Goal: Task Accomplishment & Management: Complete application form

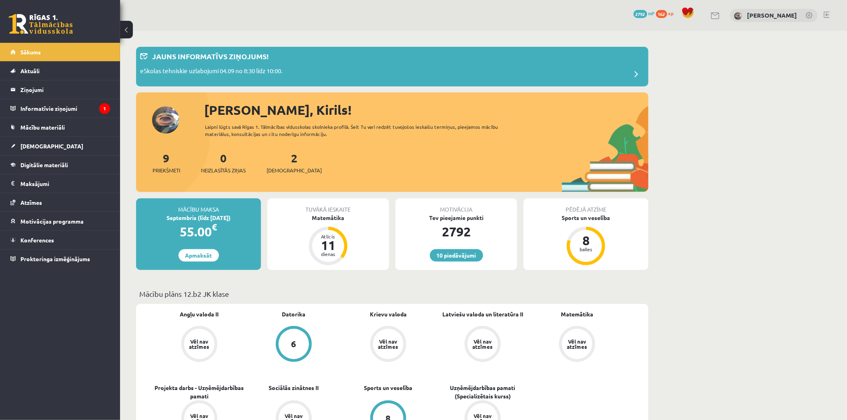
click at [437, 134] on div "Laipni lūgts savā Rīgas 1. Tālmācības vidusskolas skolnieka profilā. Šeit Tu va…" at bounding box center [358, 130] width 307 height 14
click at [281, 59] on div "Jauns informatīvs ziņojums!" at bounding box center [392, 59] width 504 height 16
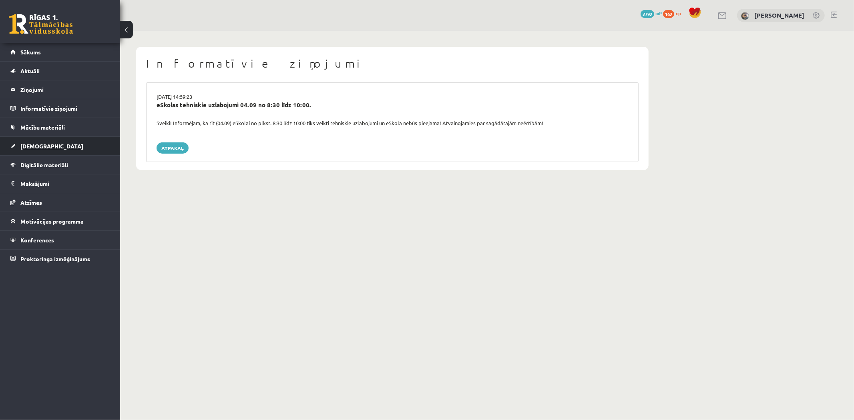
click at [82, 139] on link "[DEMOGRAPHIC_DATA]" at bounding box center [60, 146] width 100 height 18
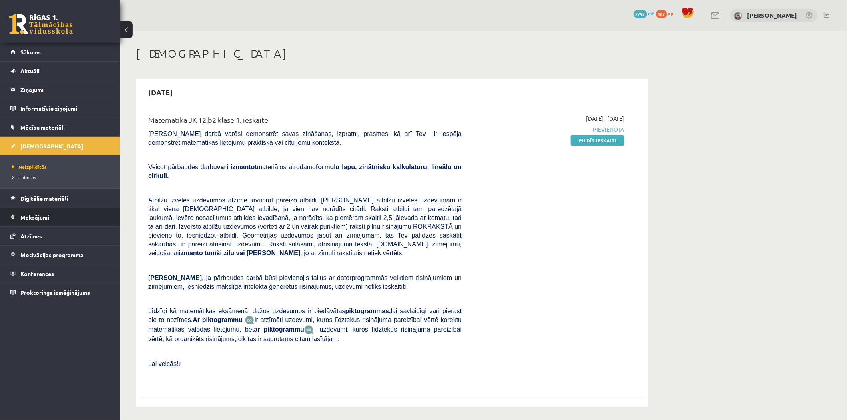
click at [49, 215] on legend "Maksājumi 0" at bounding box center [65, 217] width 90 height 18
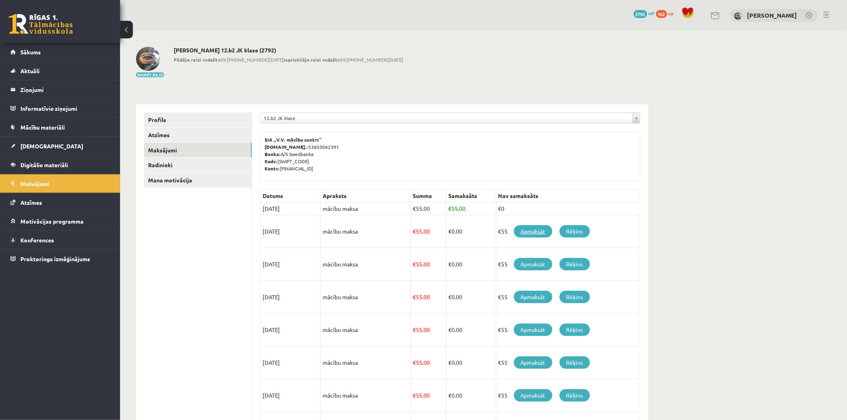
click at [525, 228] on link "Apmaksāt" at bounding box center [533, 231] width 38 height 12
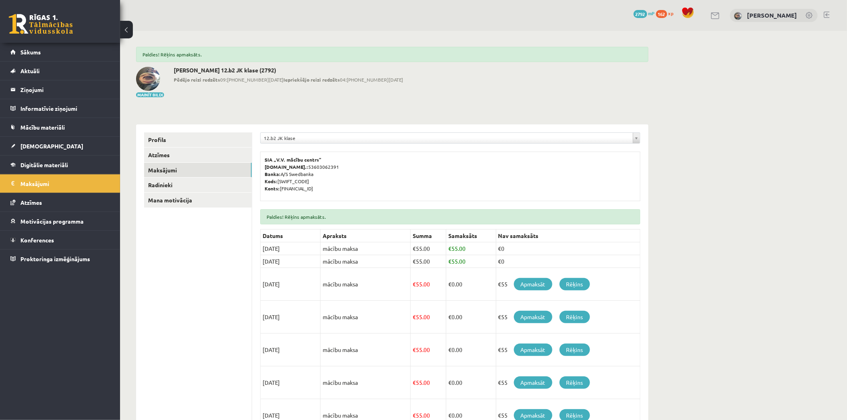
drag, startPoint x: 0, startPoint y: 0, endPoint x: 765, endPoint y: 173, distance: 783.9
click at [765, 173] on div "**********" at bounding box center [483, 309] width 727 height 557
click at [68, 57] on link "Sākums" at bounding box center [60, 52] width 100 height 18
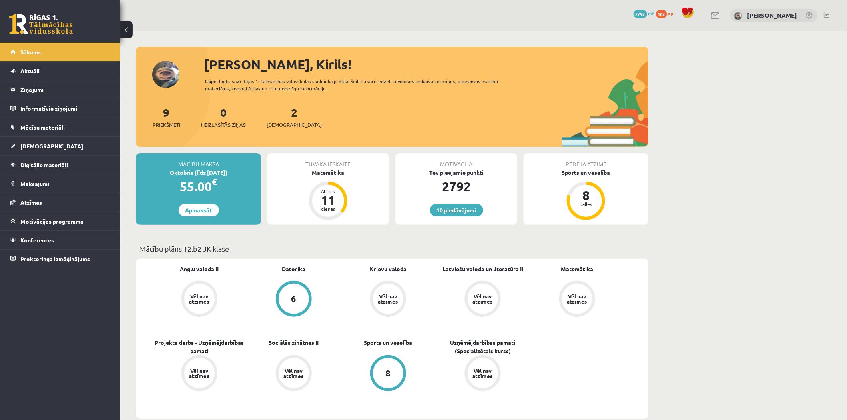
click at [61, 175] on legend "Maksājumi 0" at bounding box center [65, 184] width 90 height 18
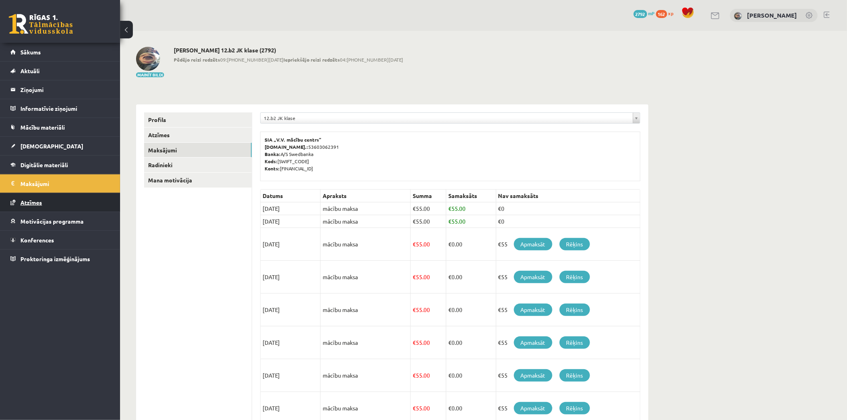
click at [50, 205] on link "Atzīmes" at bounding box center [60, 202] width 100 height 18
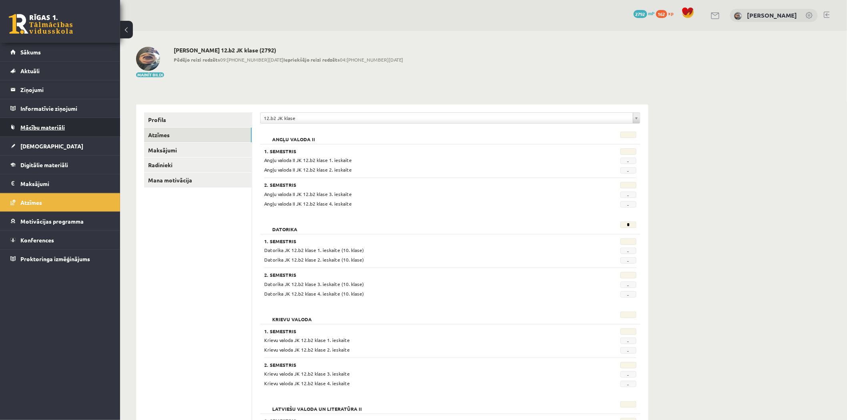
click at [60, 135] on link "Mācību materiāli" at bounding box center [60, 127] width 100 height 18
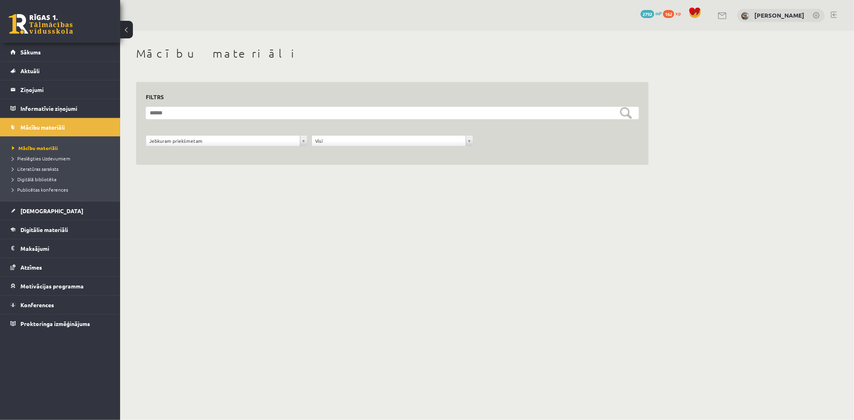
click at [48, 198] on ul "Mācību materiāli Pieslēgties Uzdevumiem Literatūras saraksts Digitālā bibliotēk…" at bounding box center [60, 168] width 120 height 65
click at [48, 205] on link "[DEMOGRAPHIC_DATA]" at bounding box center [60, 211] width 100 height 18
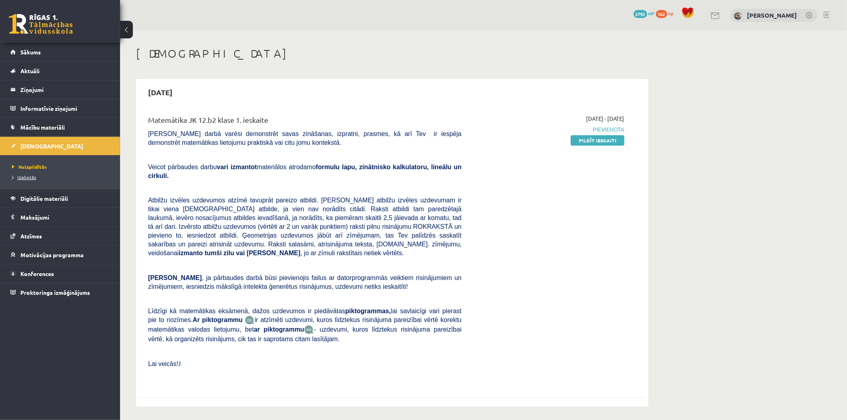
click at [38, 177] on link "Izlabotās" at bounding box center [62, 177] width 100 height 7
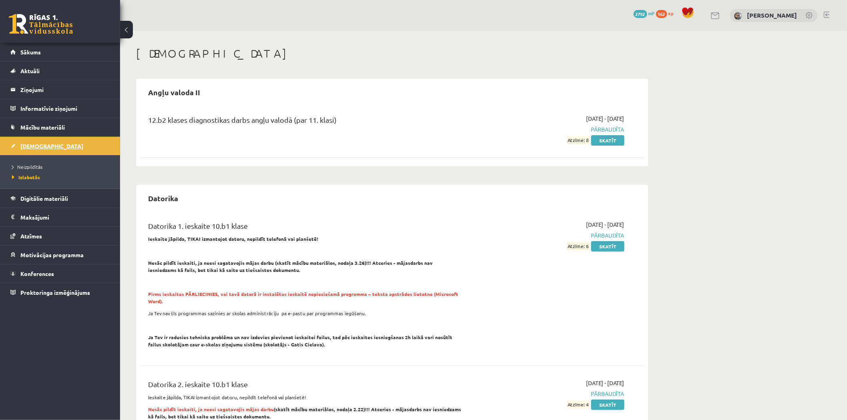
click at [43, 150] on link "[DEMOGRAPHIC_DATA]" at bounding box center [60, 146] width 100 height 18
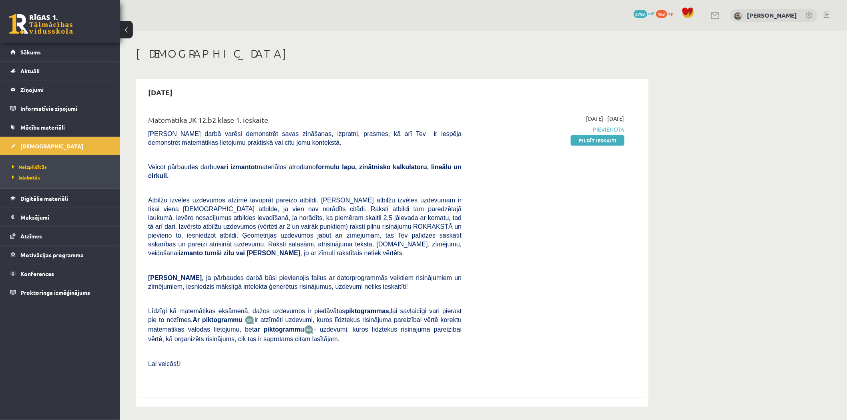
click at [30, 180] on link "Izlabotās" at bounding box center [62, 177] width 100 height 7
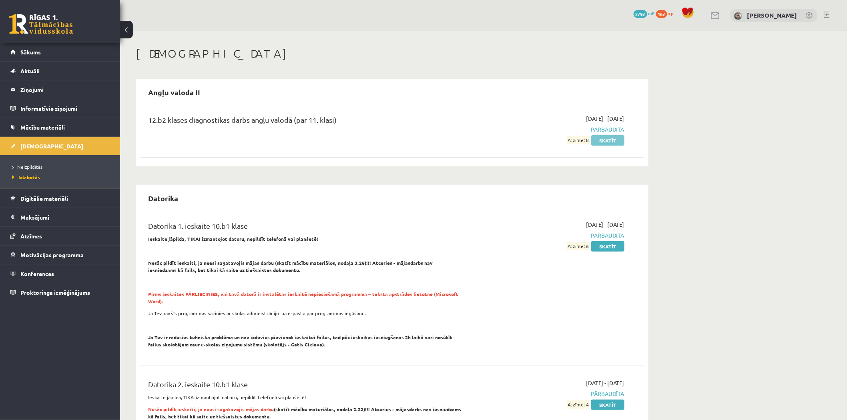
click at [609, 142] on link "Skatīt" at bounding box center [607, 140] width 33 height 10
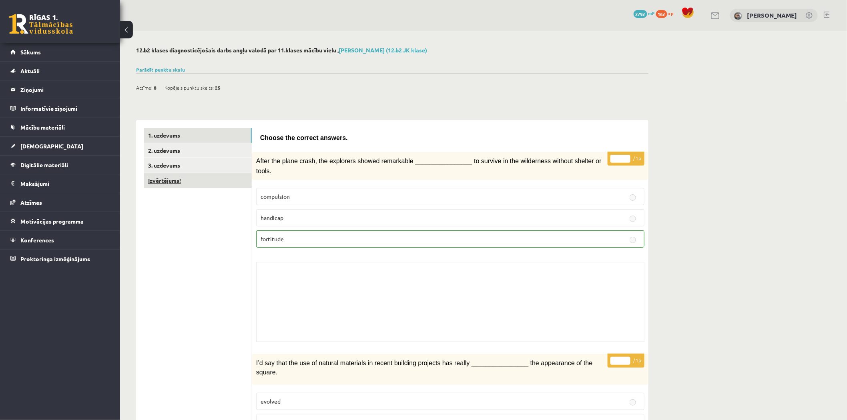
click at [187, 175] on link "Izvērtējums!" at bounding box center [198, 180] width 108 height 15
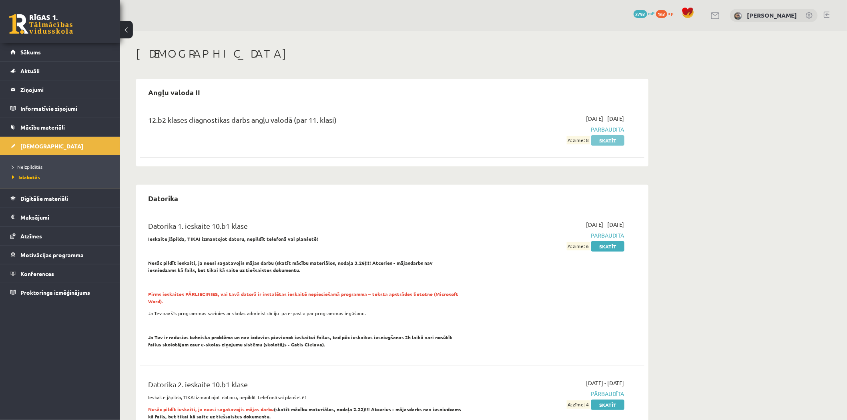
click at [602, 136] on link "Skatīt" at bounding box center [607, 140] width 33 height 10
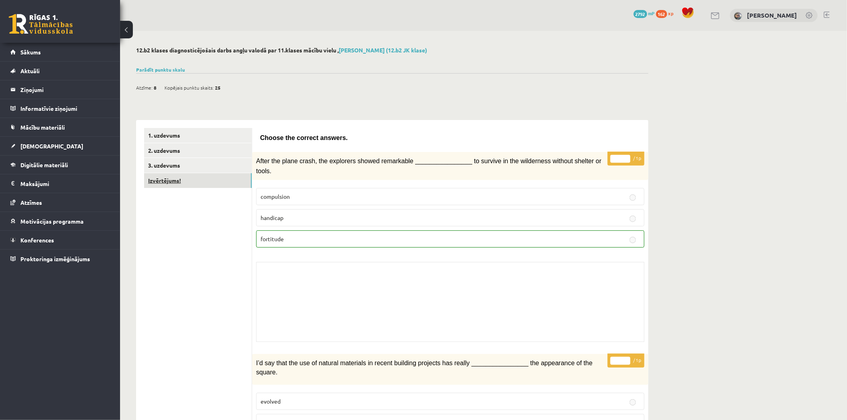
click at [178, 182] on link "Izvērtējums!" at bounding box center [198, 180] width 108 height 15
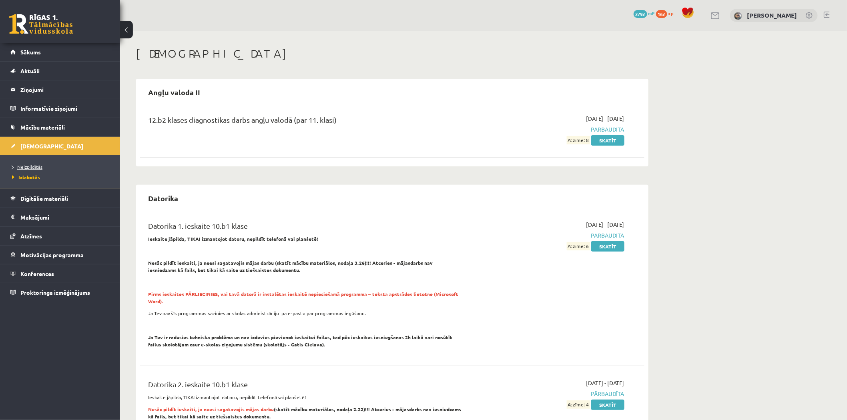
click at [22, 167] on span "Neizpildītās" at bounding box center [27, 167] width 30 height 6
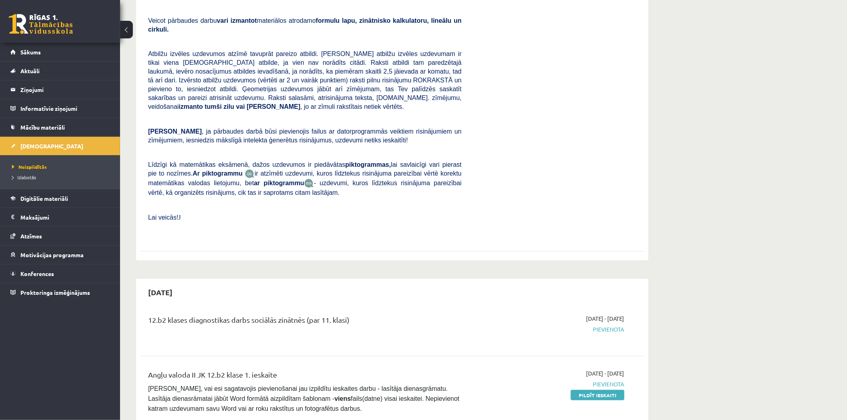
scroll to position [178, 0]
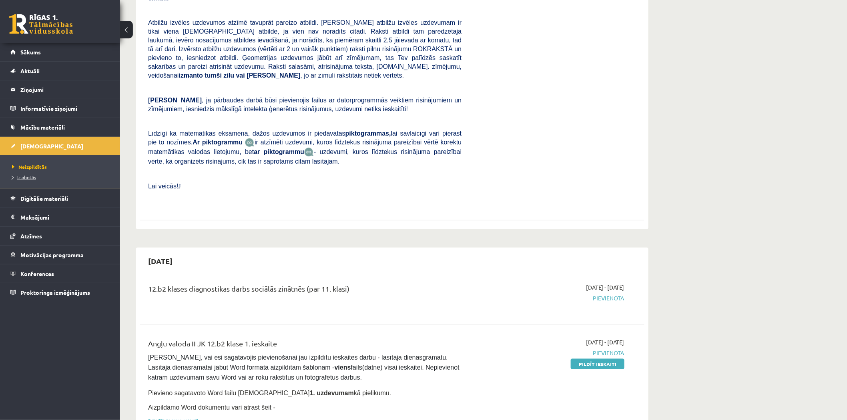
click at [34, 178] on span "Izlabotās" at bounding box center [24, 177] width 24 height 6
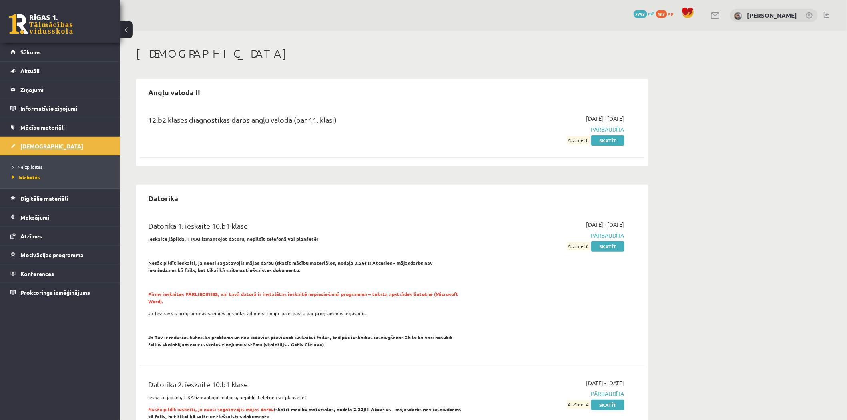
click at [62, 145] on link "[DEMOGRAPHIC_DATA]" at bounding box center [60, 146] width 100 height 18
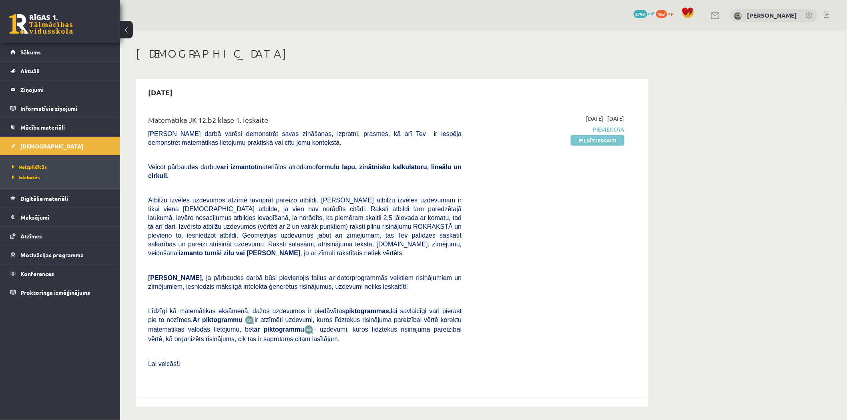
click at [596, 138] on link "Pildīt ieskaiti" at bounding box center [598, 140] width 54 height 10
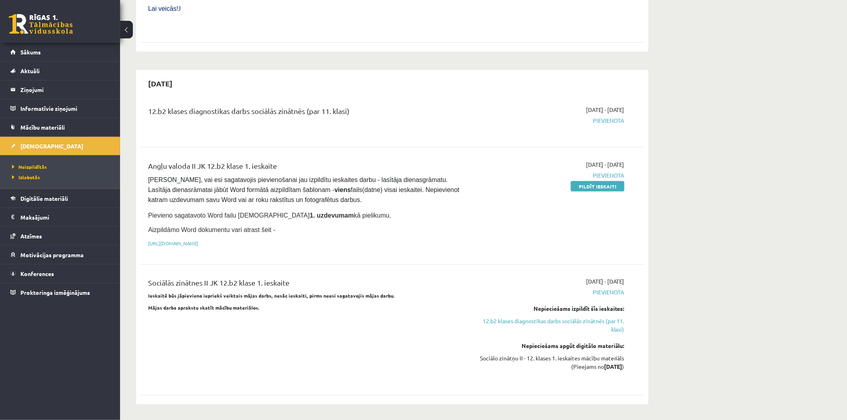
scroll to position [534, 0]
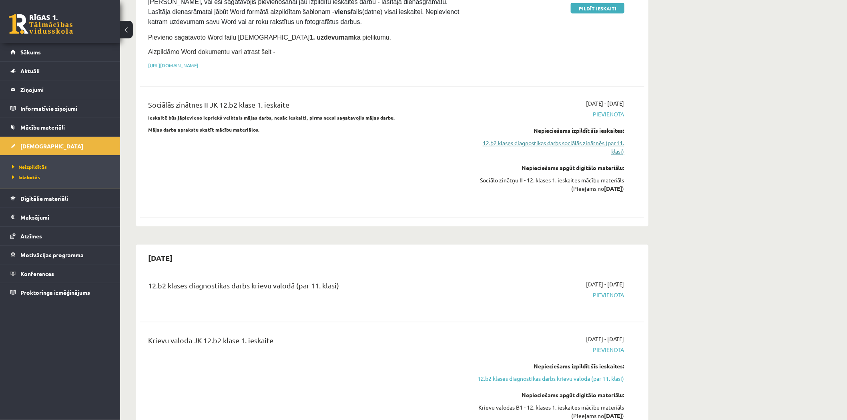
click at [564, 139] on link "12.b2 klases diagnostikas darbs sociālās zinātnēs (par 11. klasi)" at bounding box center [549, 147] width 151 height 17
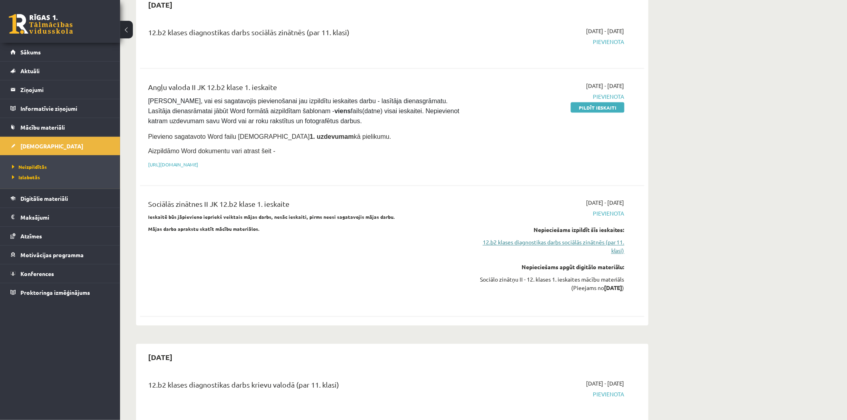
click at [573, 239] on link "12.b2 klases diagnostikas darbs sociālās zinātnēs (par 11. klasi)" at bounding box center [549, 247] width 151 height 17
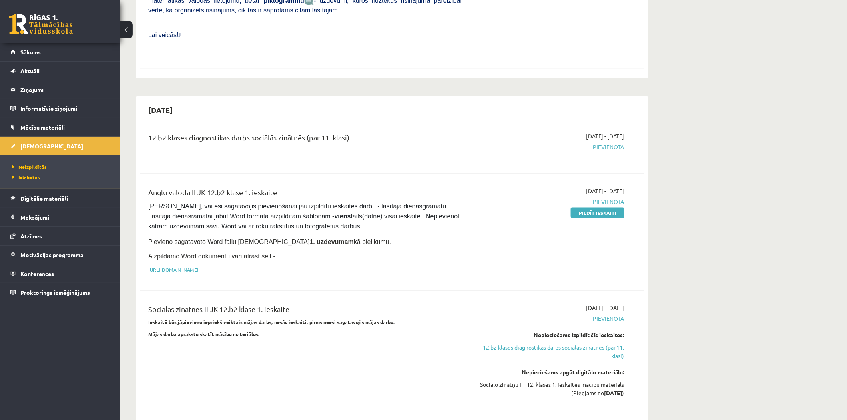
scroll to position [315, 0]
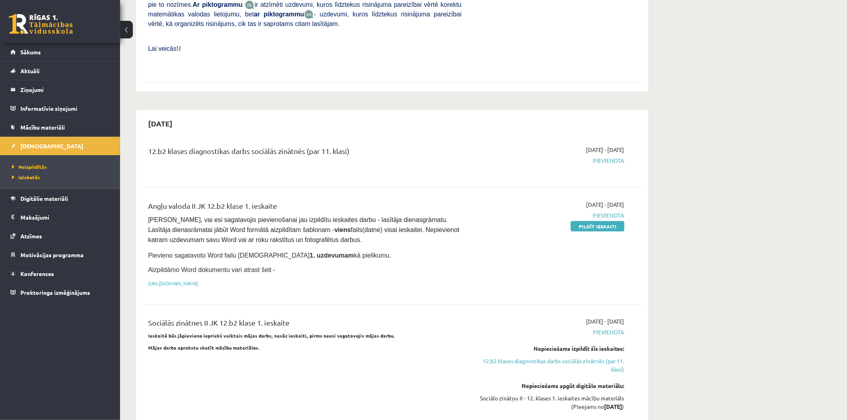
click at [561, 357] on link "12.b2 klases diagnostikas darbs sociālās zinātnēs (par 11. klasi)" at bounding box center [549, 365] width 151 height 17
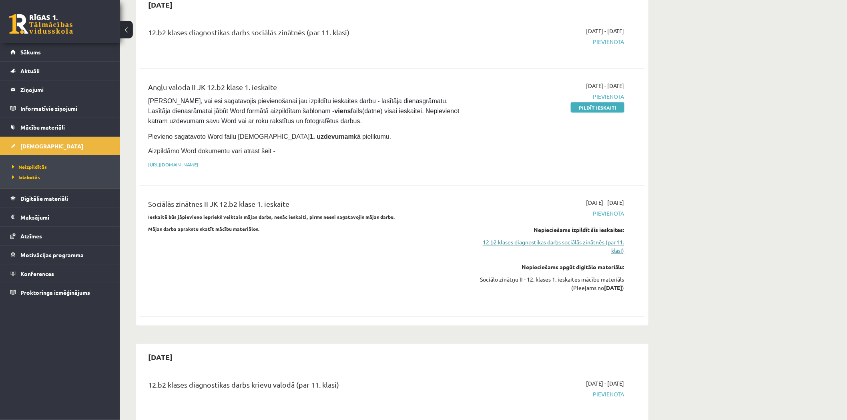
click at [559, 239] on link "12.b2 klases diagnostikas darbs sociālās zinātnēs (par 11. klasi)" at bounding box center [549, 247] width 151 height 17
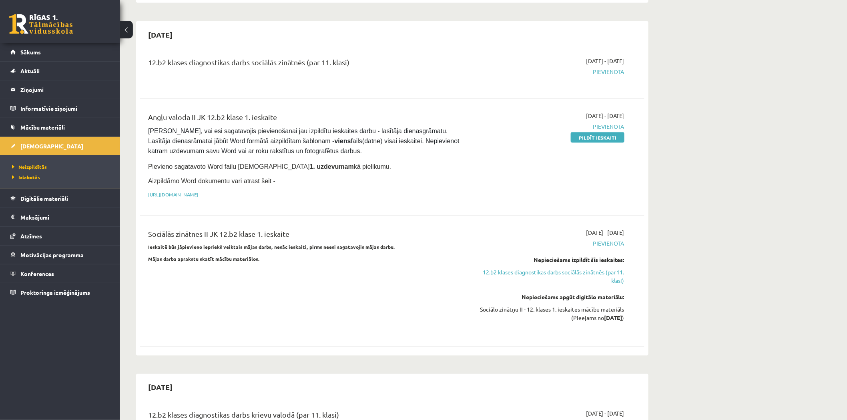
scroll to position [316, 0]
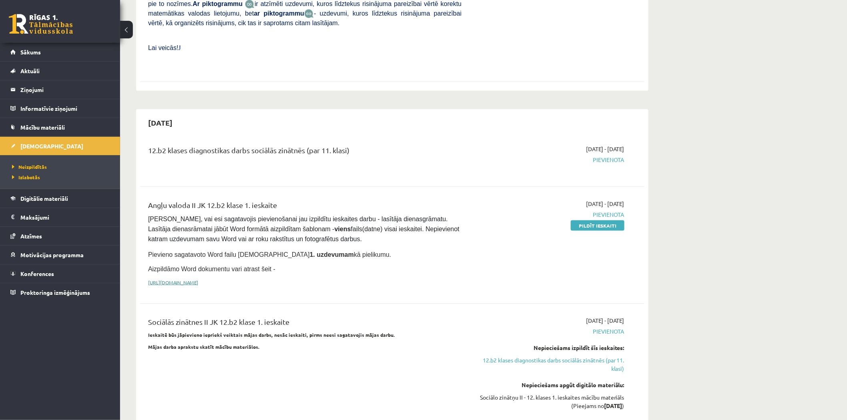
click at [198, 279] on link "[URL][DOMAIN_NAME]" at bounding box center [173, 282] width 50 height 6
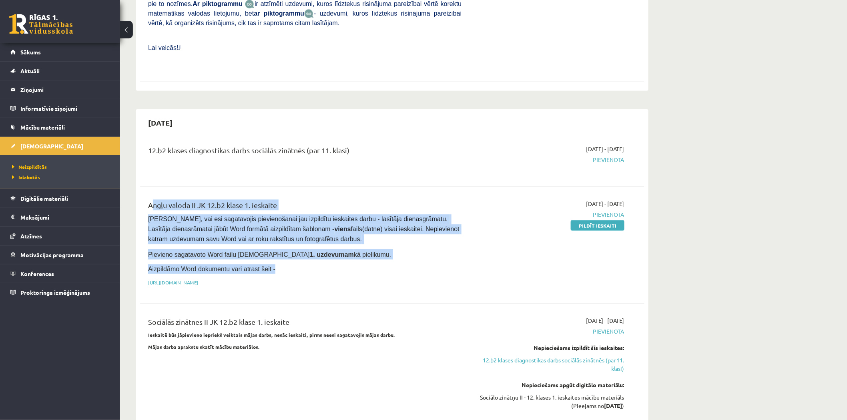
drag, startPoint x: 145, startPoint y: 185, endPoint x: 362, endPoint y: 251, distance: 226.8
click at [362, 251] on div "Angļu valoda II JK 12.b2 klase 1. ieskaite [PERSON_NAME], vai esi sagatavojis p…" at bounding box center [304, 245] width 325 height 91
copy div "Angļu valoda II JK 12.b2 klase 1. ieskaite Pārliecinies, vai esi sagatavojis pi…"
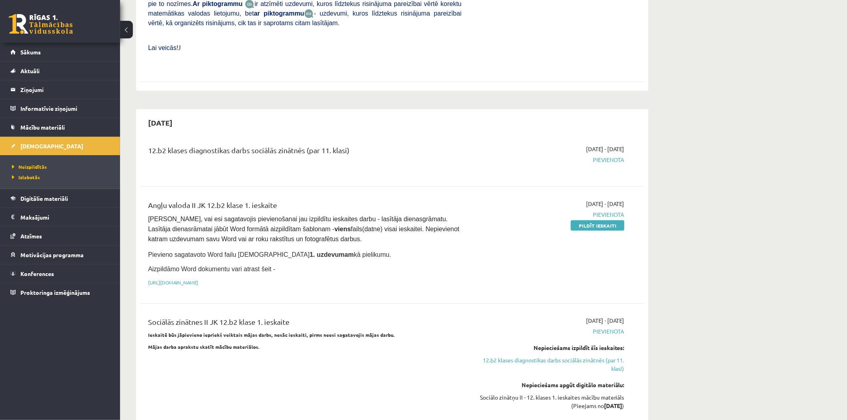
click at [381, 162] on div "12.b2 klases diagnostikas darbs sociālās zinātnēs (par 11. klasi) [DATE] - [DAT…" at bounding box center [392, 159] width 504 height 45
click at [588, 221] on link "Pildīt ieskaiti" at bounding box center [598, 226] width 54 height 10
click at [65, 82] on legend "Ziņojumi 0" at bounding box center [65, 89] width 90 height 18
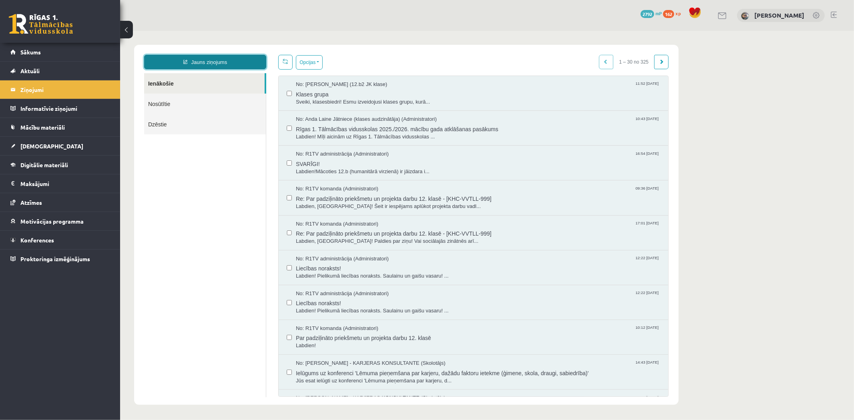
click at [225, 58] on link "Jauns ziņojums" at bounding box center [205, 61] width 122 height 14
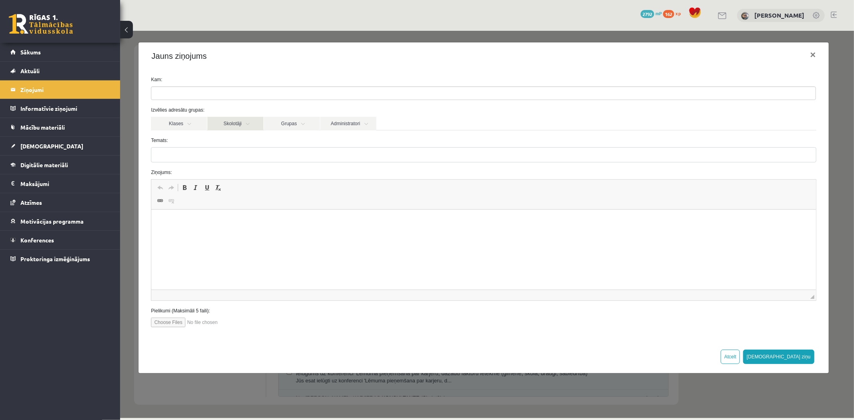
click at [255, 118] on link "Skolotāji" at bounding box center [235, 123] width 56 height 14
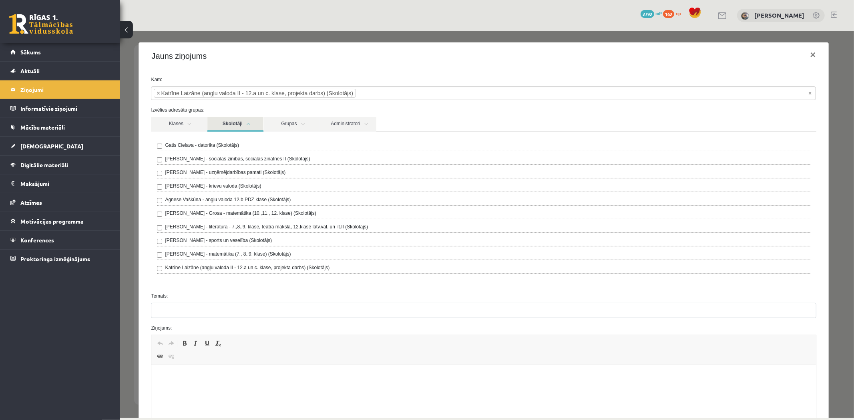
scroll to position [118, 0]
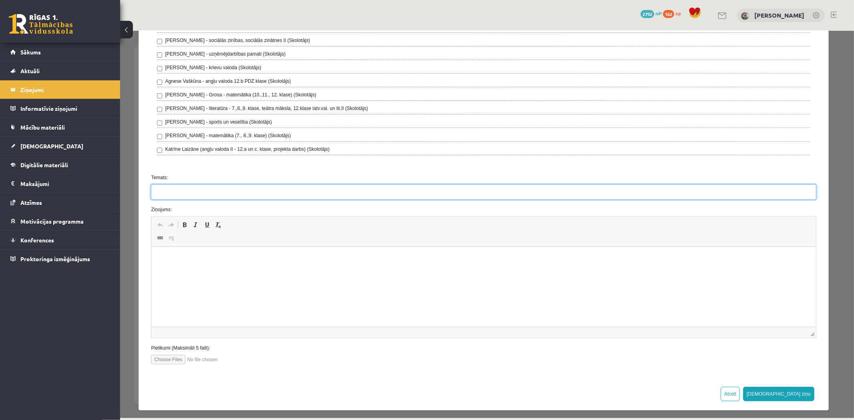
click at [217, 188] on input "Temats:" at bounding box center [482, 191] width 665 height 15
type input "**********"
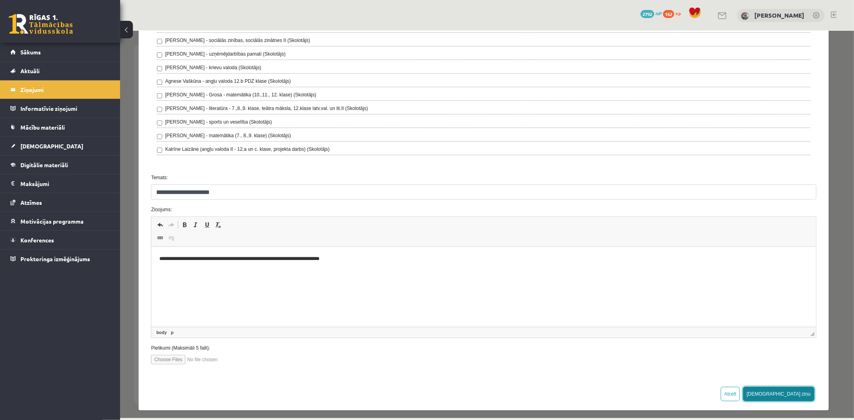
click at [793, 387] on button "[DEMOGRAPHIC_DATA] ziņu" at bounding box center [777, 394] width 71 height 14
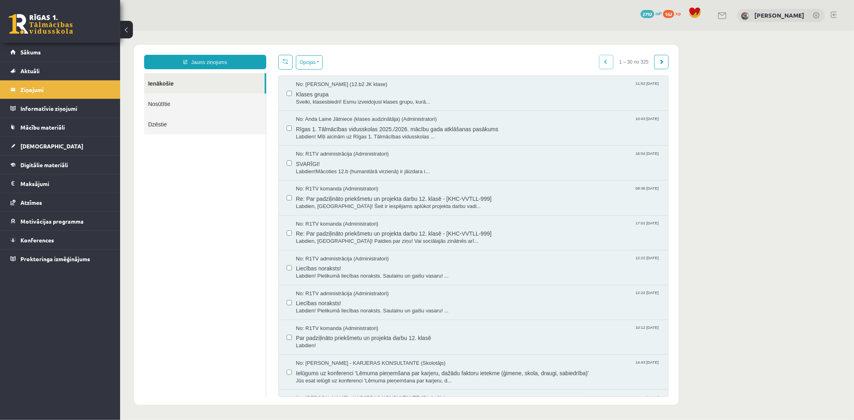
scroll to position [0, 0]
click at [60, 75] on link "Aktuāli" at bounding box center [60, 71] width 100 height 18
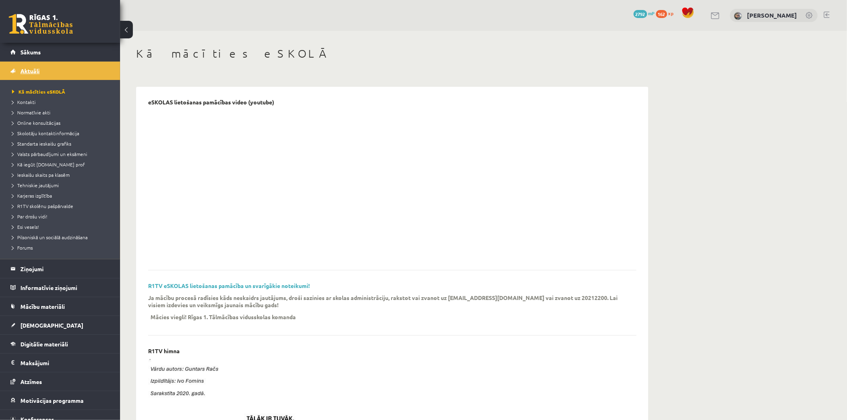
click at [58, 78] on link "Aktuāli" at bounding box center [60, 71] width 100 height 18
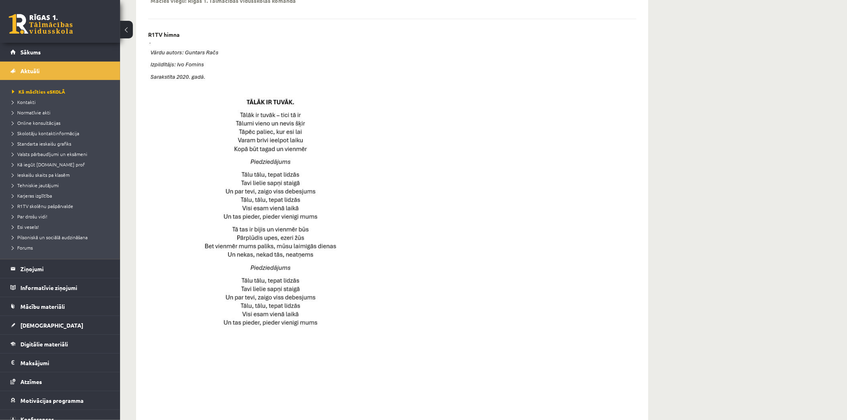
scroll to position [415, 0]
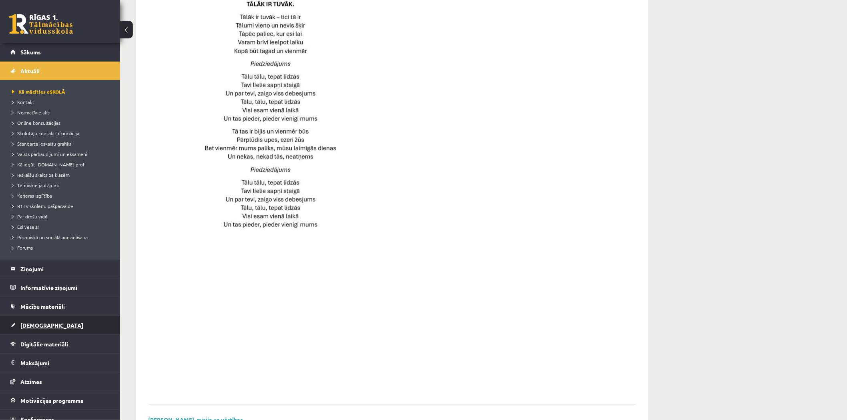
click at [44, 321] on link "[DEMOGRAPHIC_DATA]" at bounding box center [60, 325] width 100 height 18
